Goal: Task Accomplishment & Management: Manage account settings

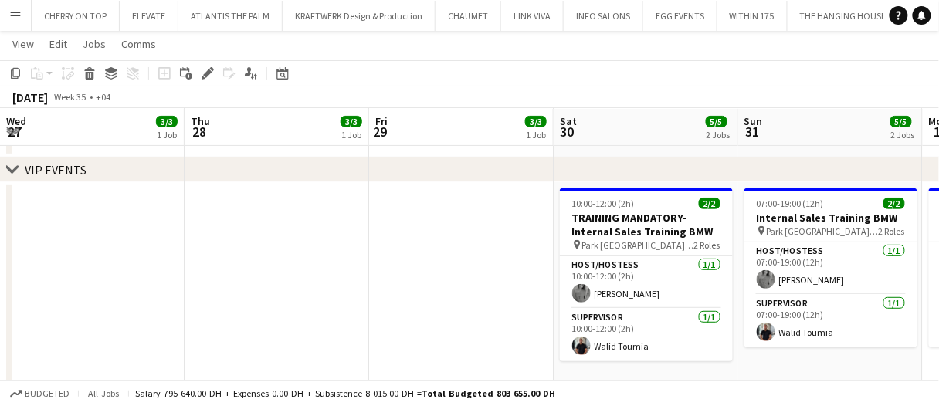
scroll to position [0, 518]
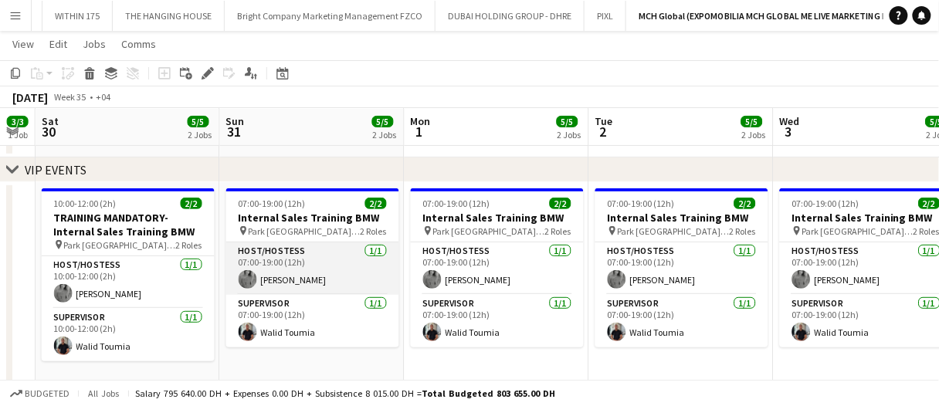
click at [337, 262] on app-card-role "Host/Hostess 1/1 07:00-19:00 (12h) Juana Alshakaa" at bounding box center [312, 268] width 173 height 52
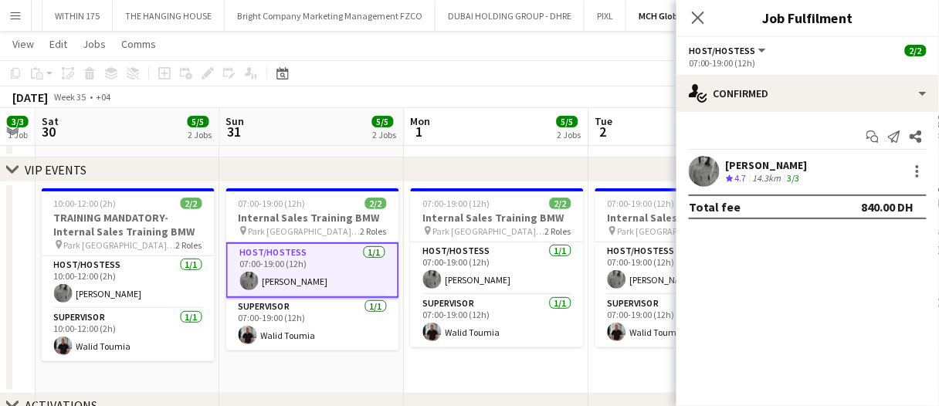
click at [803, 172] on div "3/3" at bounding box center [793, 178] width 19 height 13
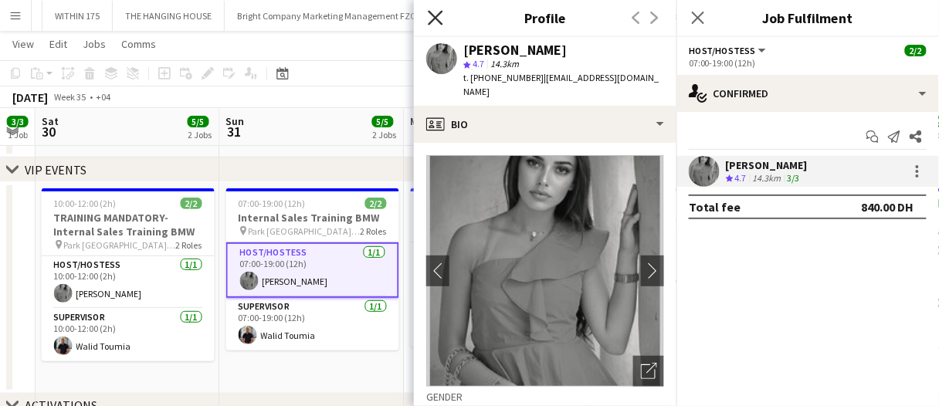
click at [433, 16] on icon "Close pop-in" at bounding box center [435, 17] width 15 height 15
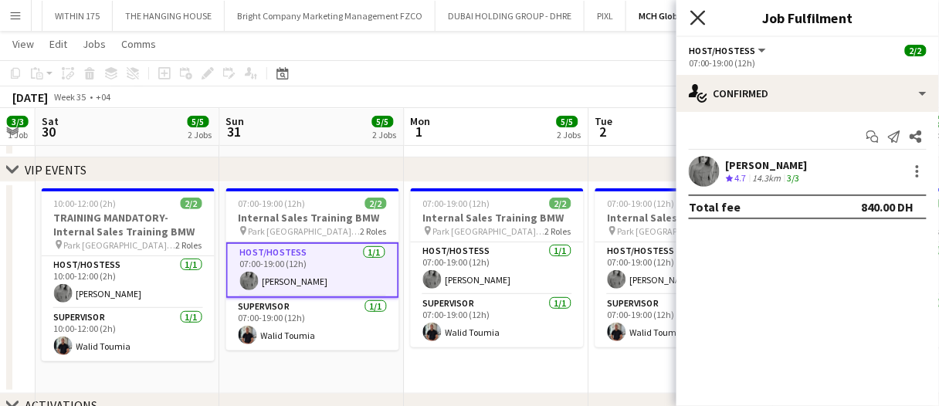
click at [704, 21] on icon "Close pop-in" at bounding box center [697, 17] width 15 height 15
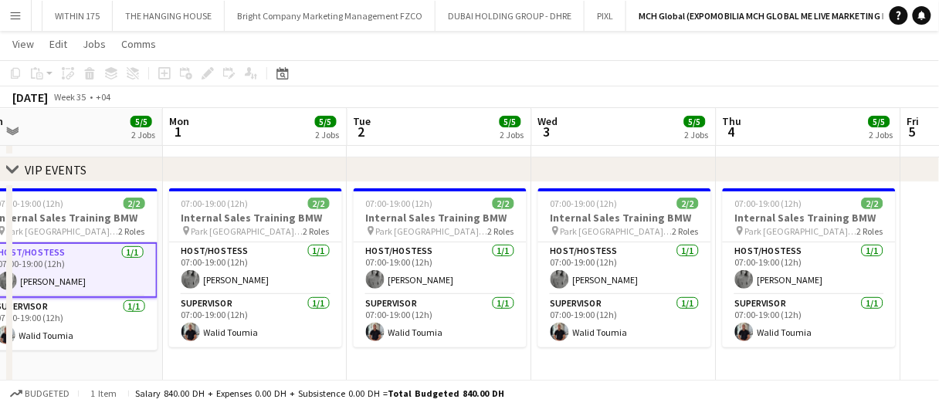
scroll to position [0, 348]
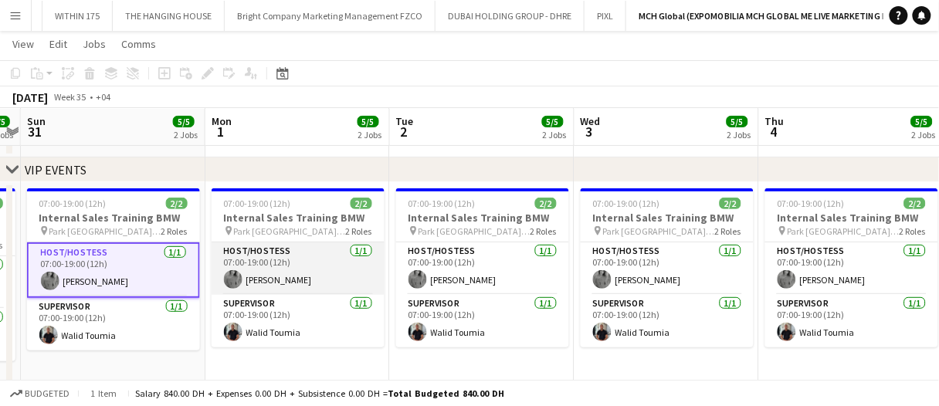
click at [313, 283] on app-card-role "Host/Hostess 1/1 07:00-19:00 (12h) Juana Alshakaa" at bounding box center [298, 268] width 173 height 52
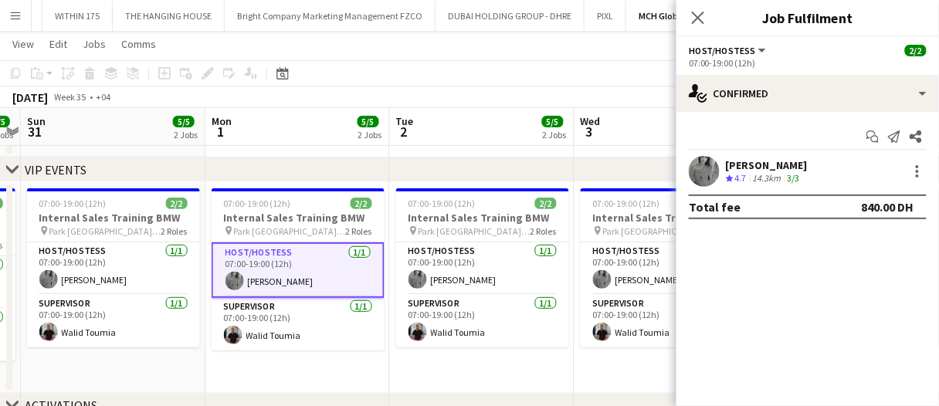
click at [783, 173] on div "14.3km" at bounding box center [767, 178] width 35 height 13
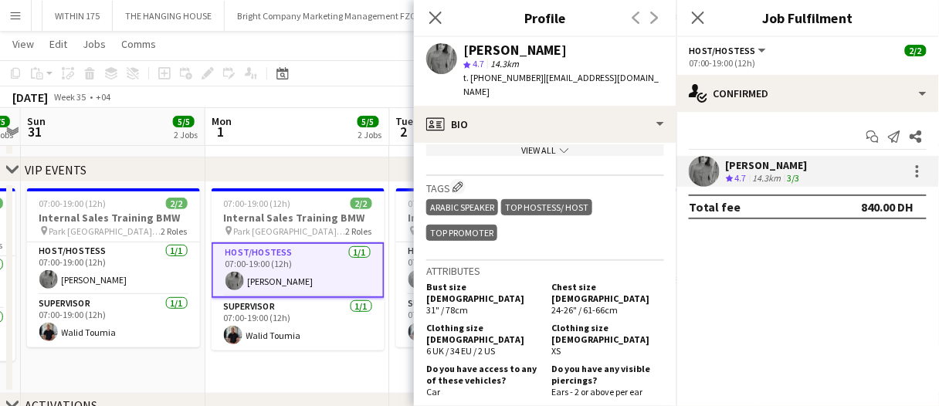
scroll to position [818, 0]
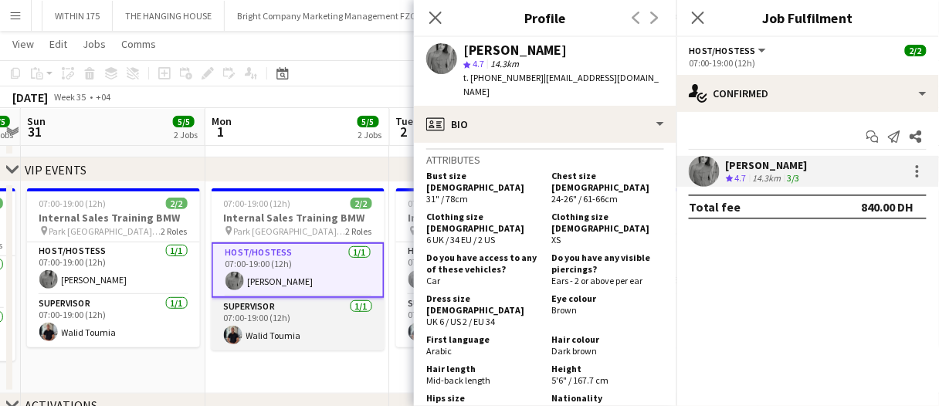
click at [290, 334] on app-card-role "Supervisor 1/1 07:00-19:00 (12h) Walid Toumia" at bounding box center [298, 324] width 173 height 52
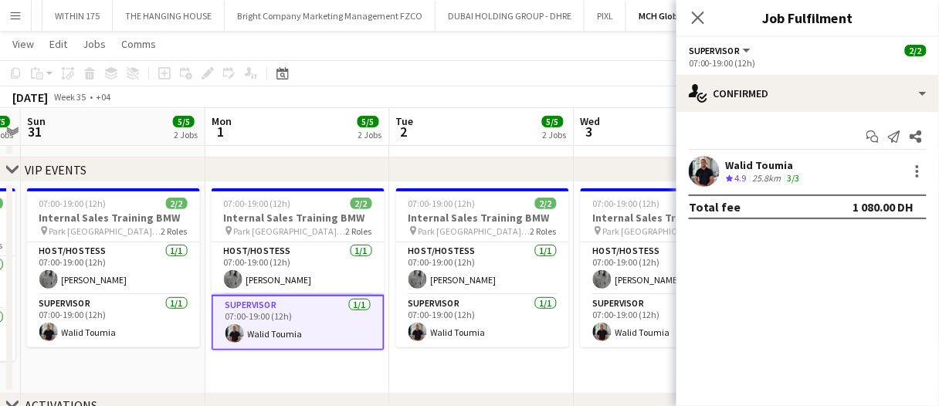
click at [795, 158] on div "Walid Toumia" at bounding box center [764, 165] width 77 height 14
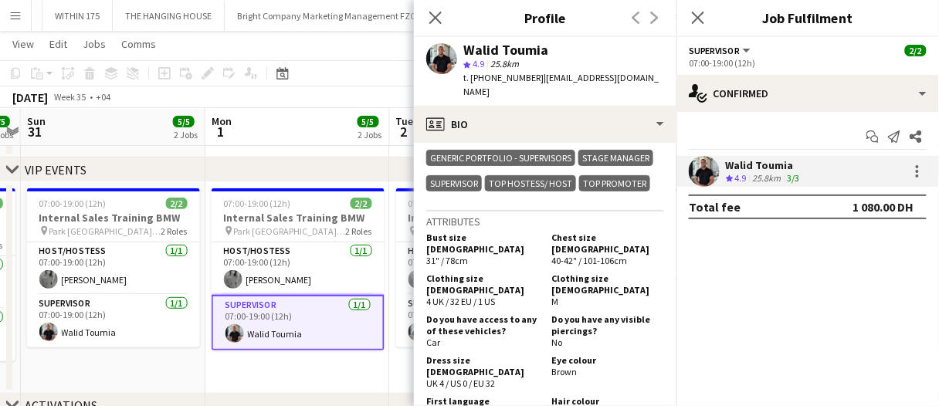
scroll to position [843, 0]
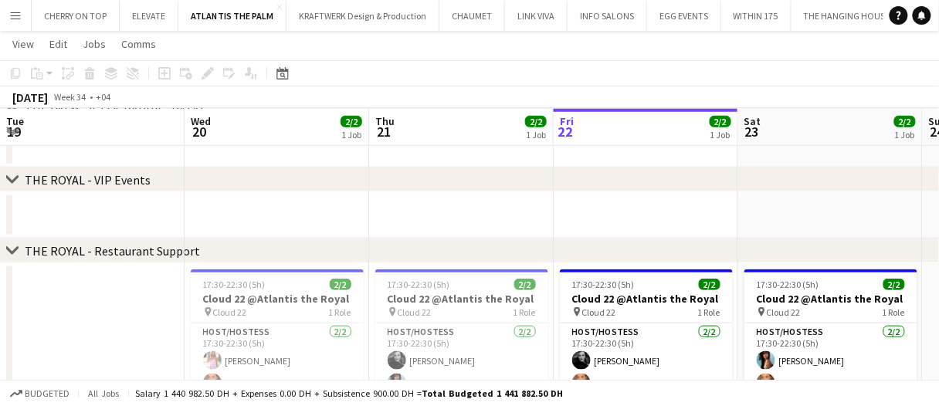
scroll to position [0, 471]
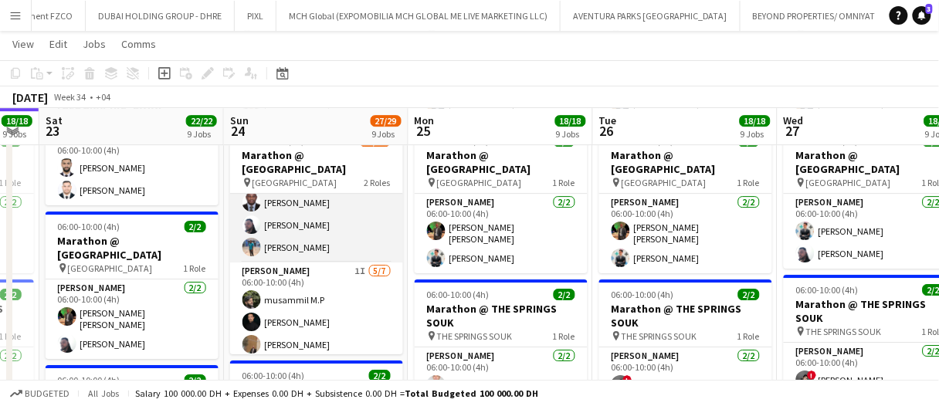
scroll to position [106, 0]
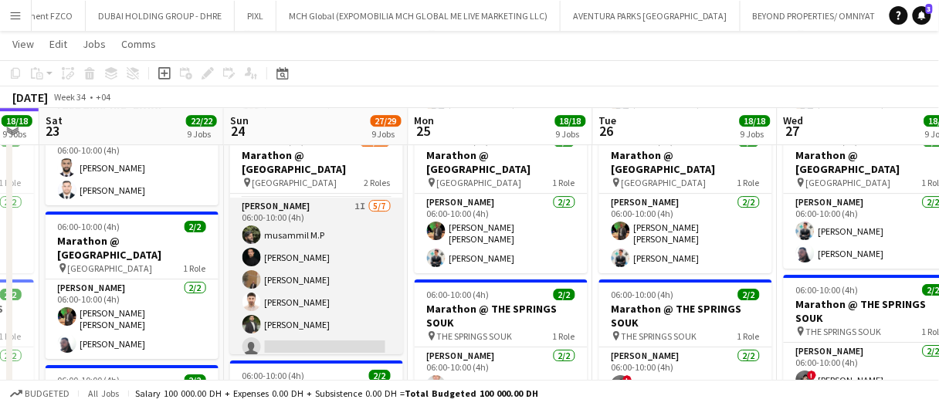
click at [344, 237] on app-card-role "[PERSON_NAME] 1I [DATE] 06:00-10:00 (4h) musammil M.P [PERSON_NAME] [PERSON_NAM…" at bounding box center [316, 291] width 173 height 187
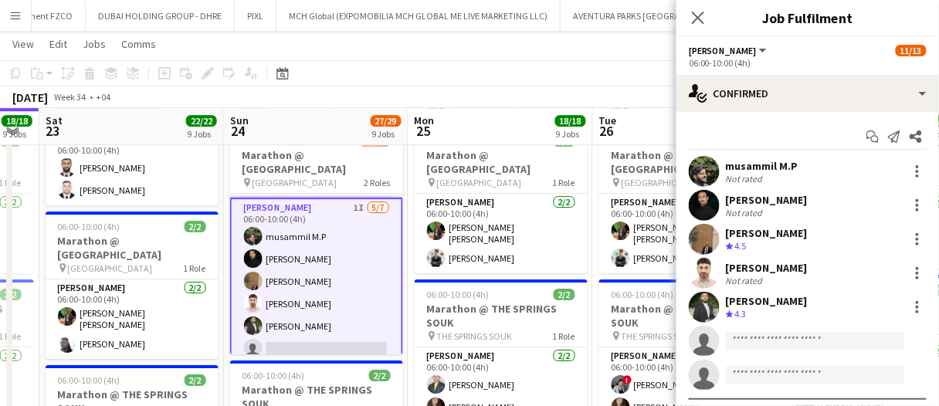
scroll to position [167, 0]
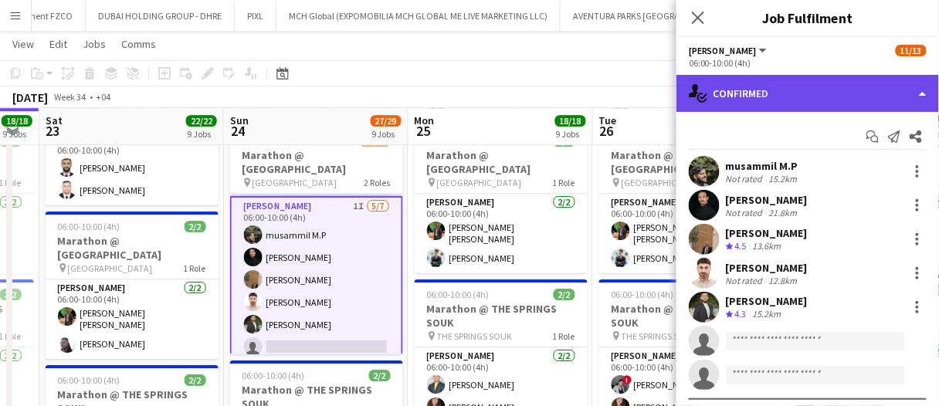
click at [841, 97] on div "single-neutral-actions-check-2 Confirmed" at bounding box center [807, 93] width 262 height 37
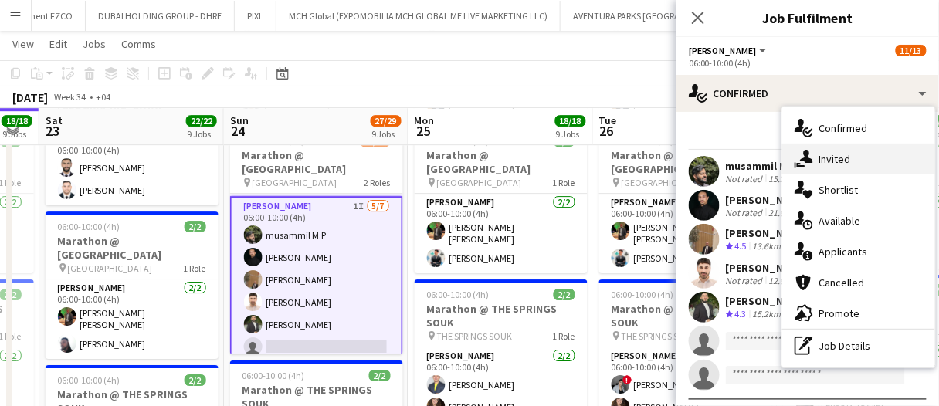
click at [843, 156] on div "single-neutral-actions-share-1 Invited" at bounding box center [858, 159] width 153 height 31
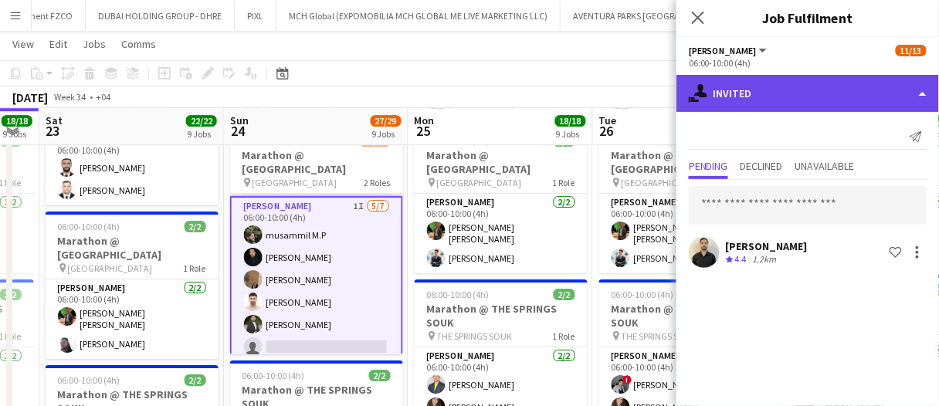
click at [767, 89] on div "single-neutral-actions-share-1 Invited" at bounding box center [807, 93] width 262 height 37
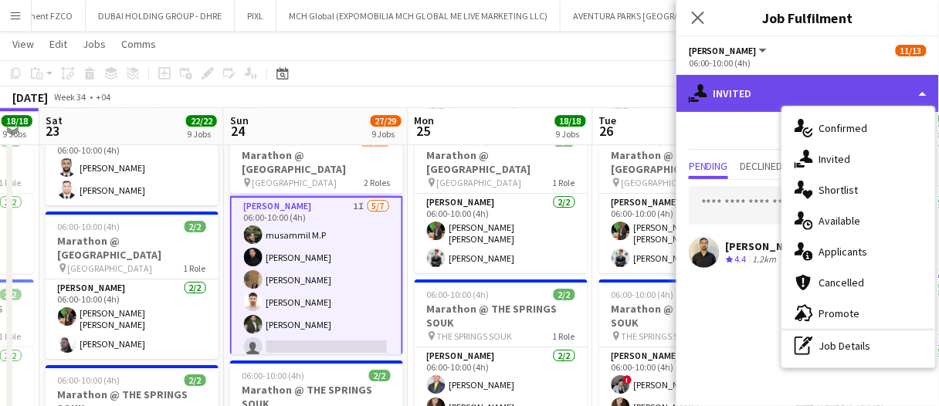
click at [767, 89] on div "single-neutral-actions-share-1 Invited" at bounding box center [807, 93] width 262 height 37
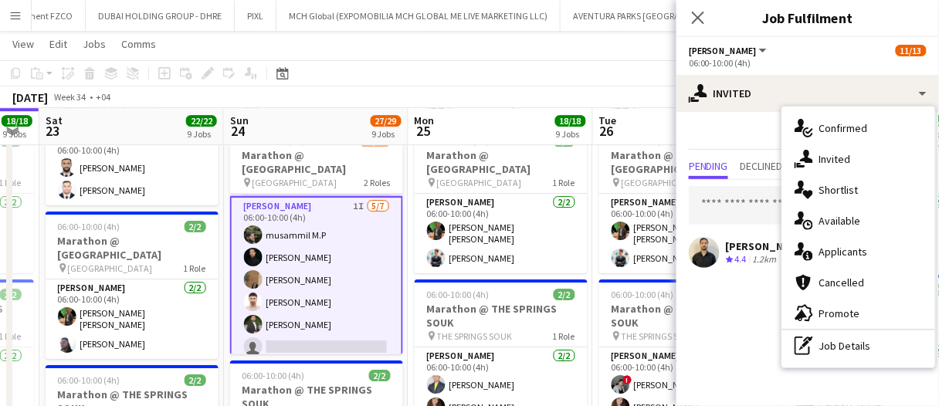
click at [759, 239] on div "[PERSON_NAME]" at bounding box center [767, 246] width 82 height 14
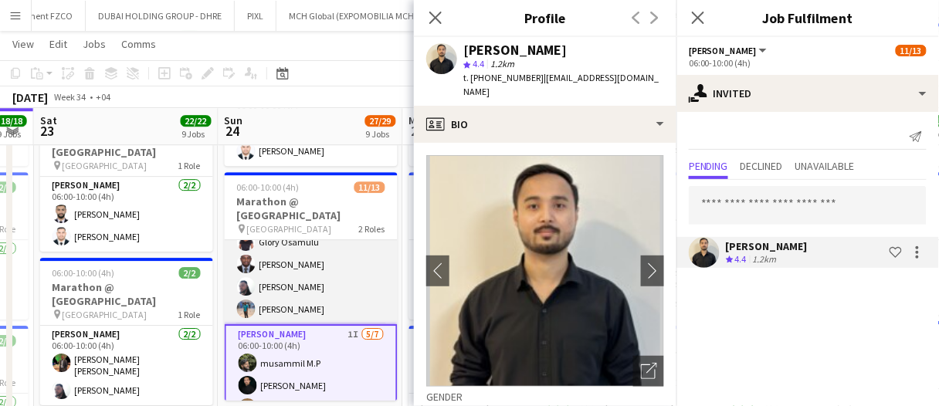
scroll to position [179, 0]
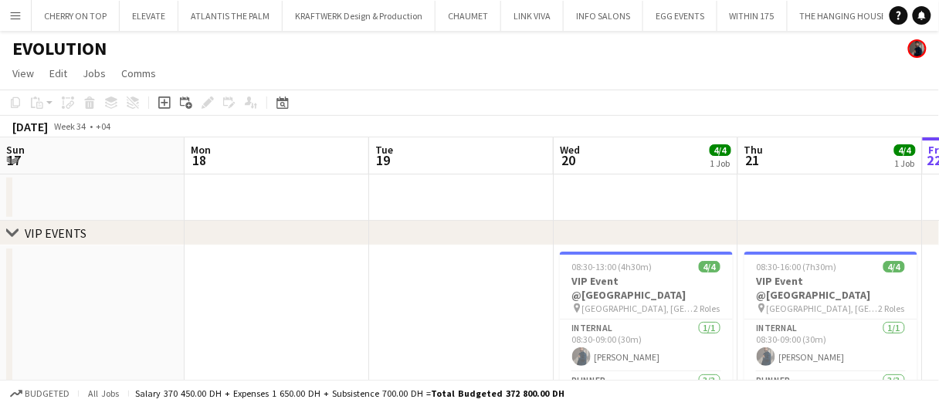
scroll to position [0, 633]
